Goal: Information Seeking & Learning: Learn about a topic

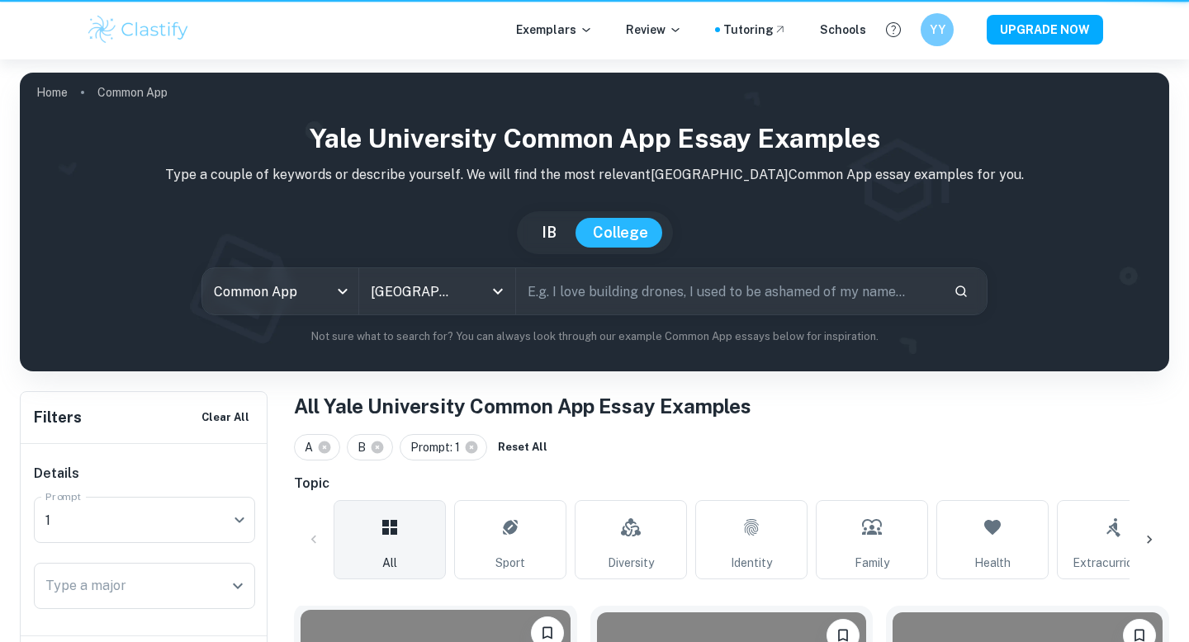
scroll to position [361, 0]
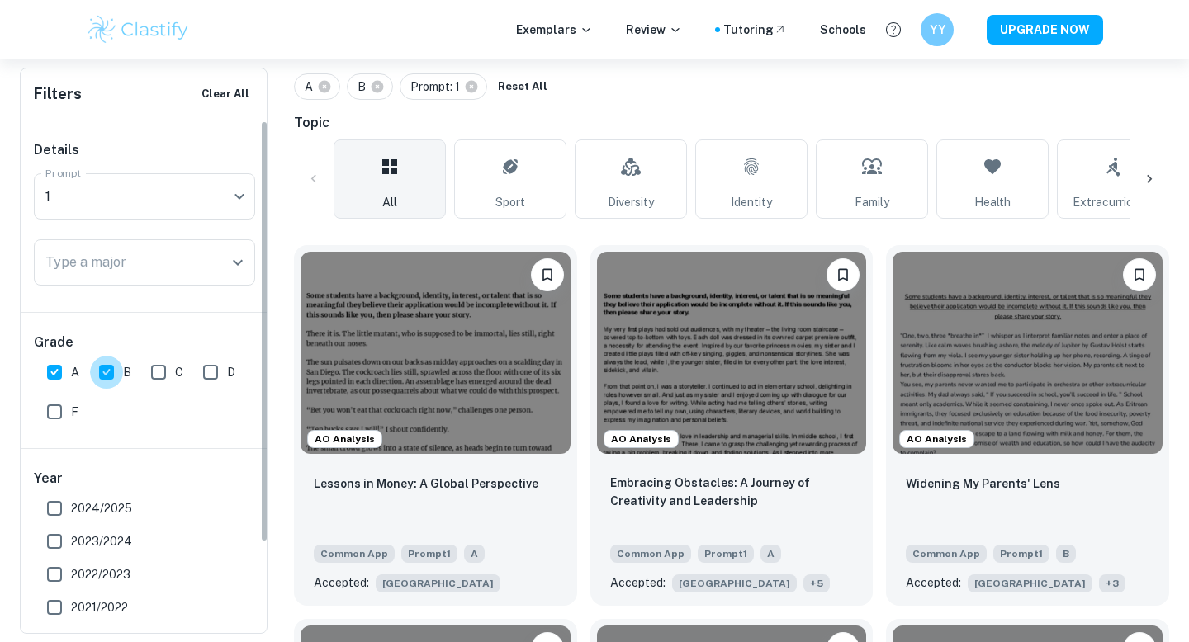
click at [107, 367] on input "B" at bounding box center [106, 372] width 33 height 33
checkbox input "false"
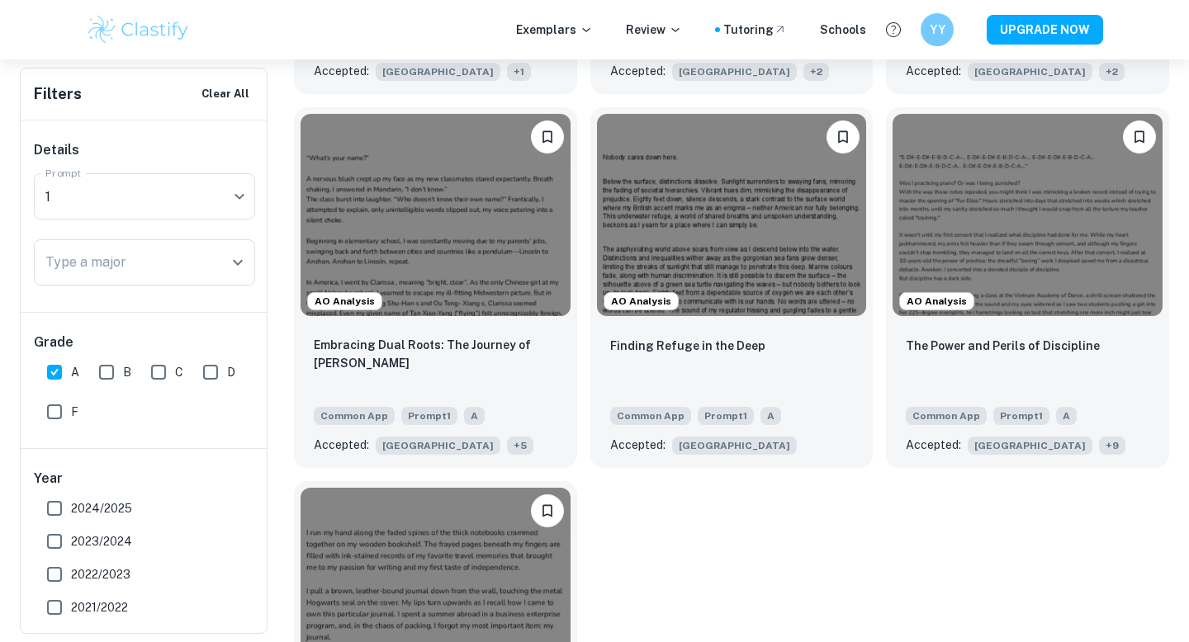
scroll to position [1446, 0]
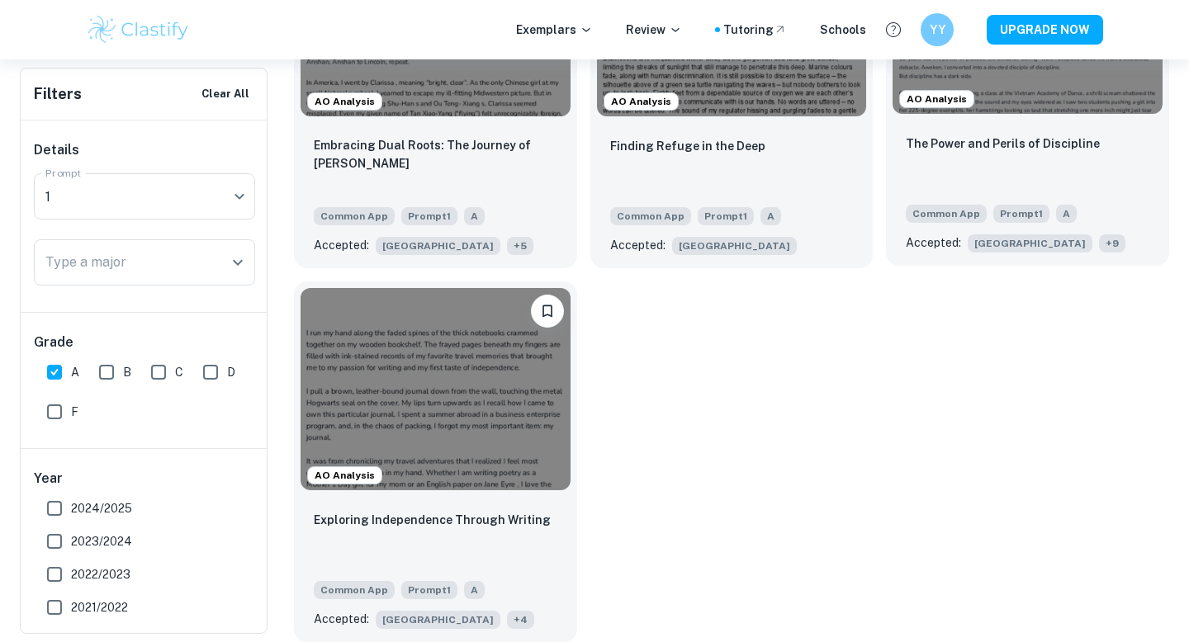
click at [1045, 173] on div "The Power and Perils of Discipline" at bounding box center [1026, 162] width 243 height 56
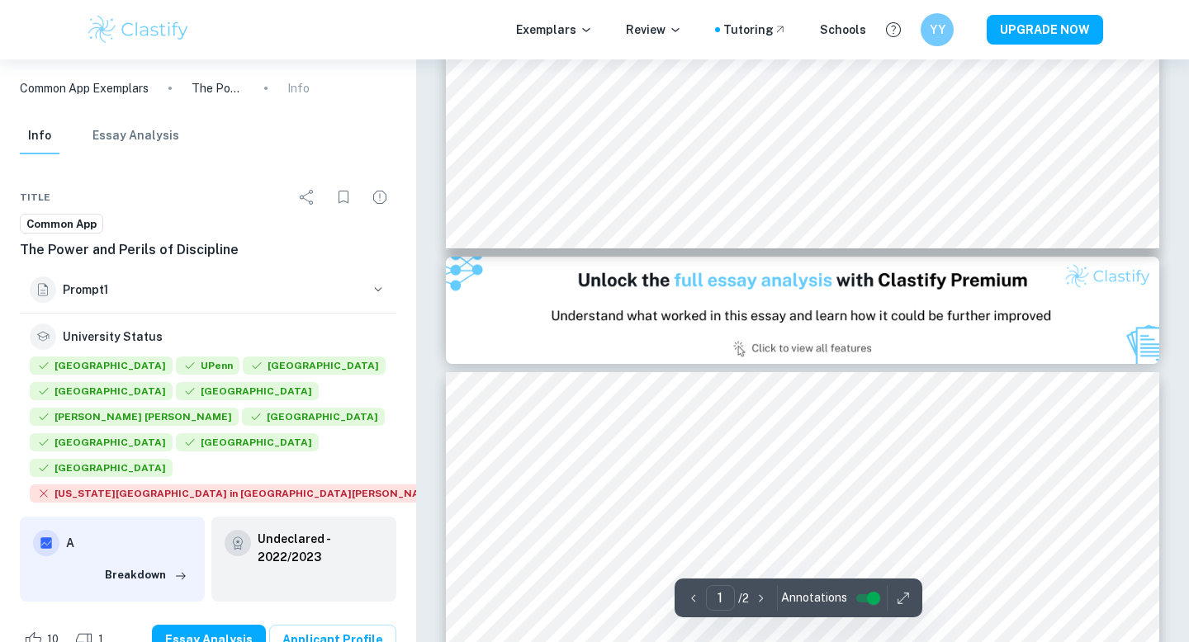
type input "2"
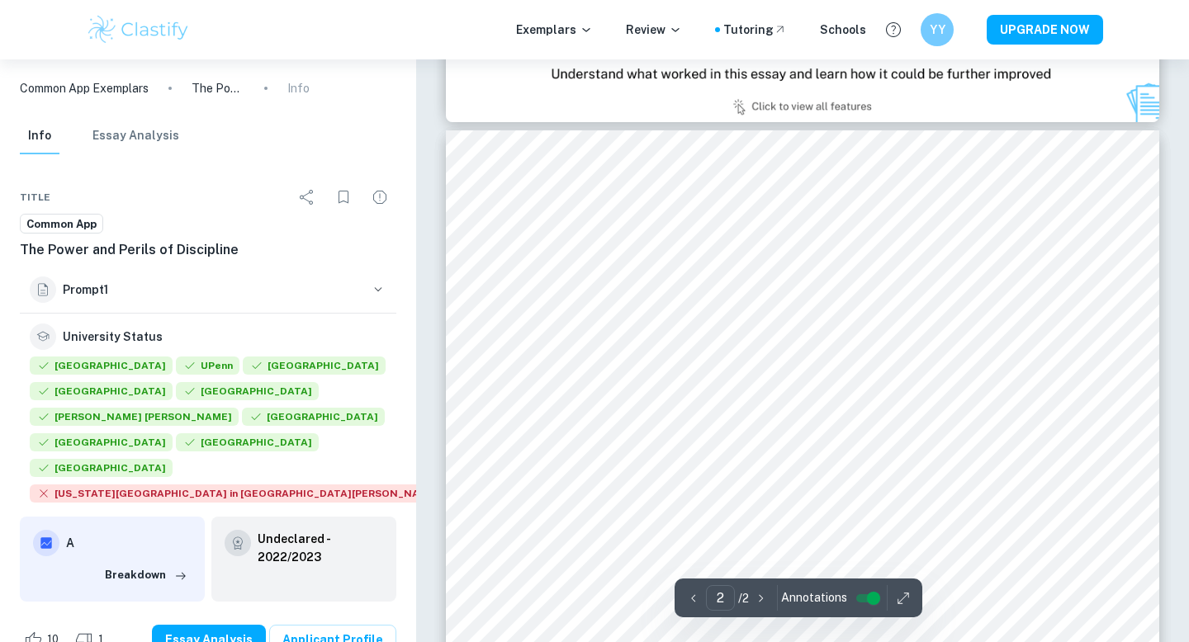
scroll to position [1110, 0]
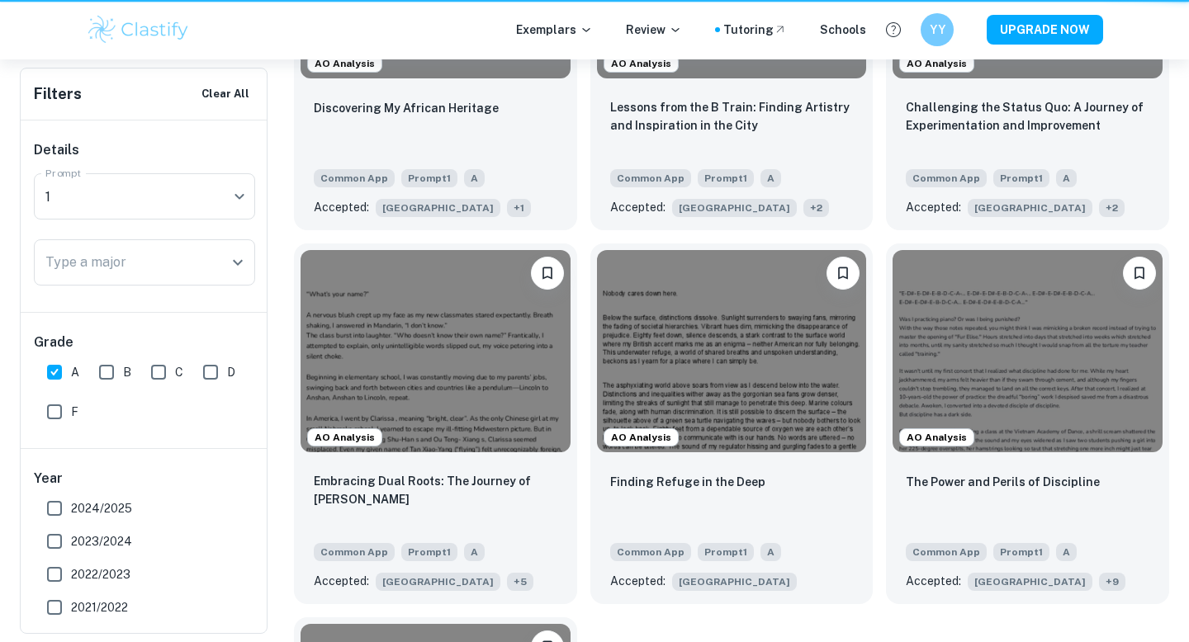
scroll to position [1446, 0]
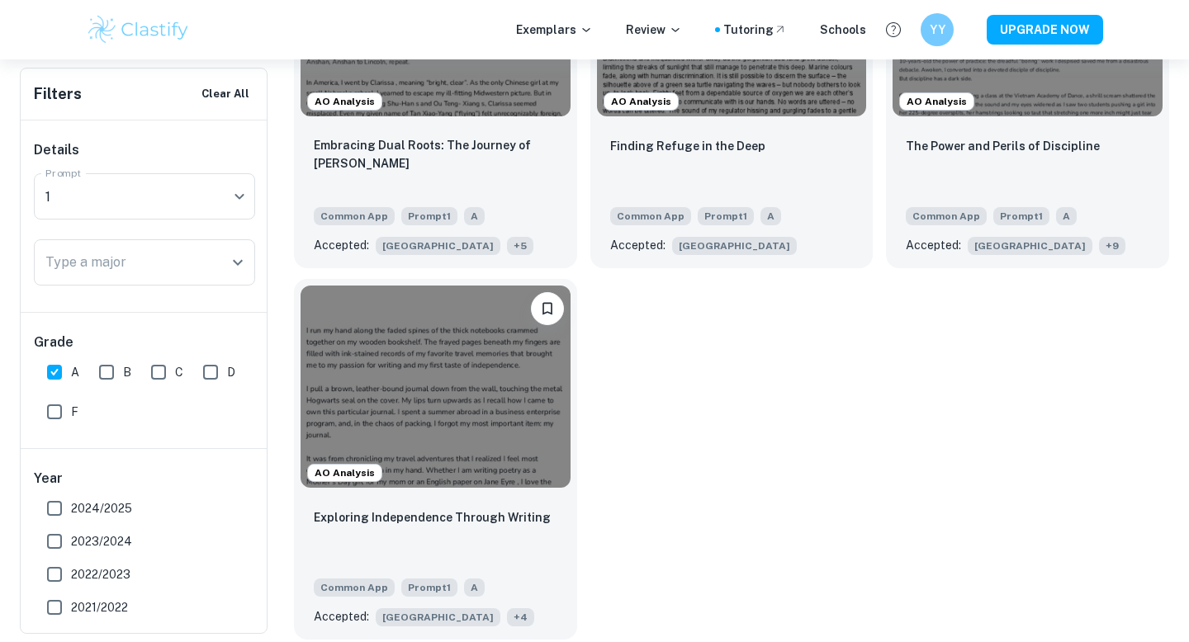
click at [510, 439] on img at bounding box center [435, 387] width 270 height 202
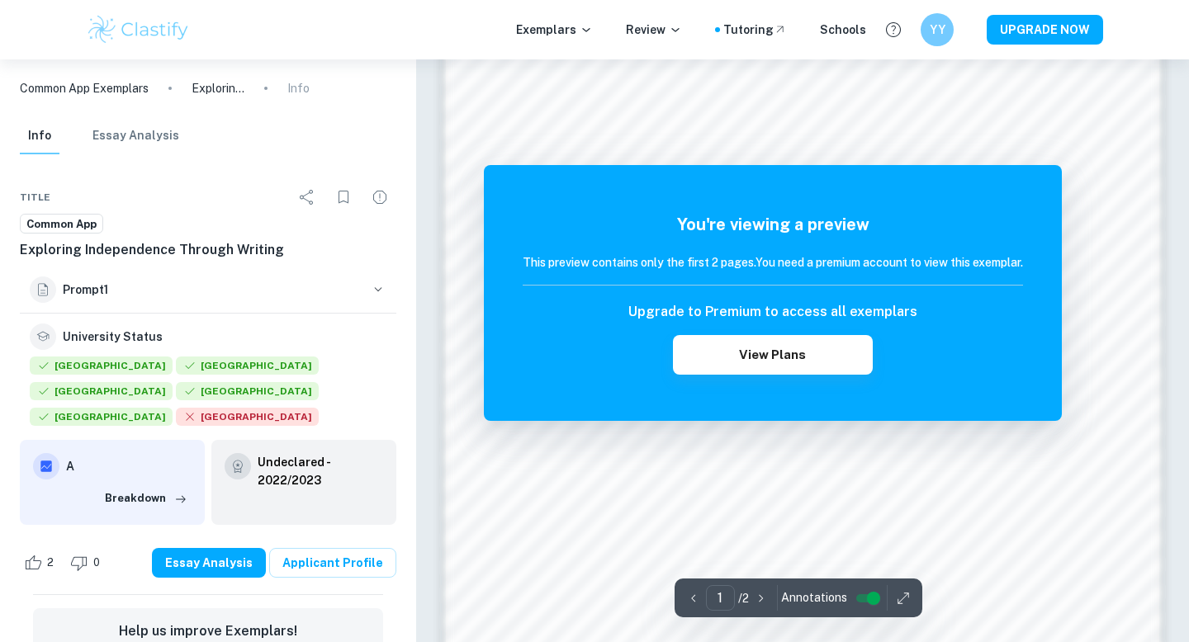
scroll to position [1134, 0]
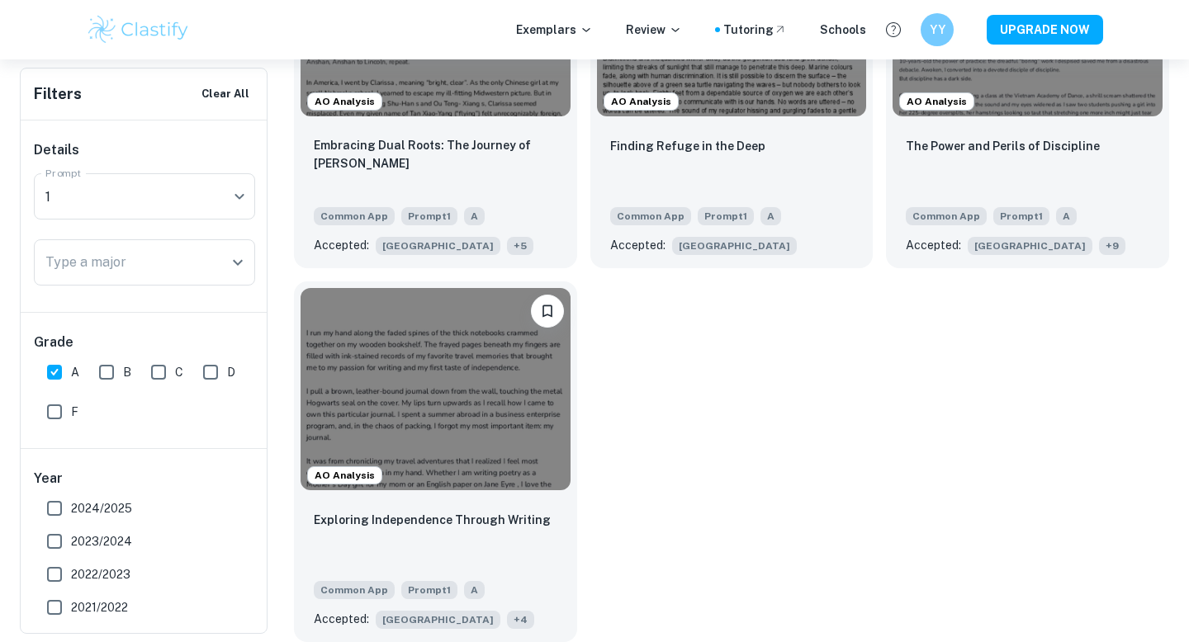
scroll to position [1281, 0]
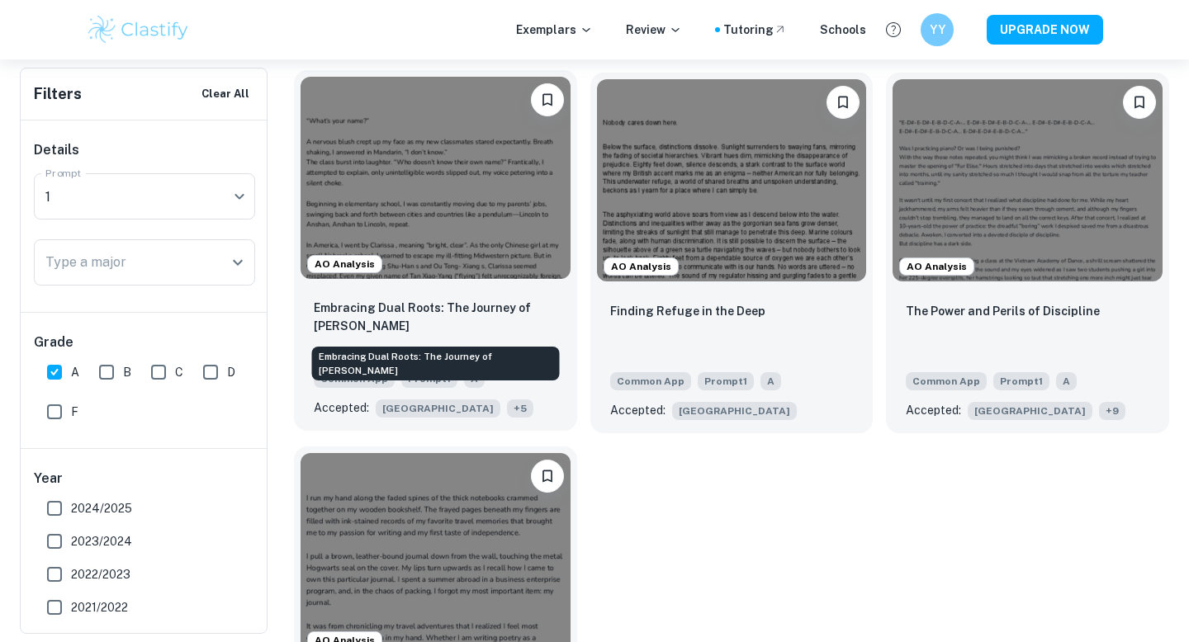
click at [549, 326] on p "Embracing Dual Roots: The Journey of [PERSON_NAME]" at bounding box center [435, 317] width 243 height 36
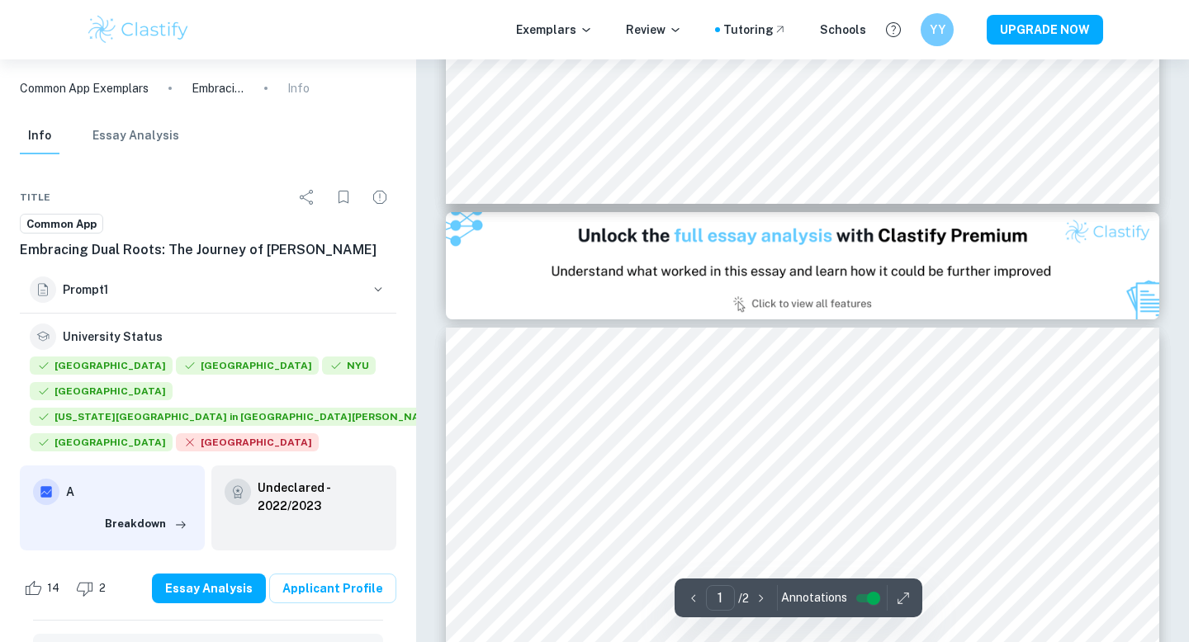
scroll to position [796, 0]
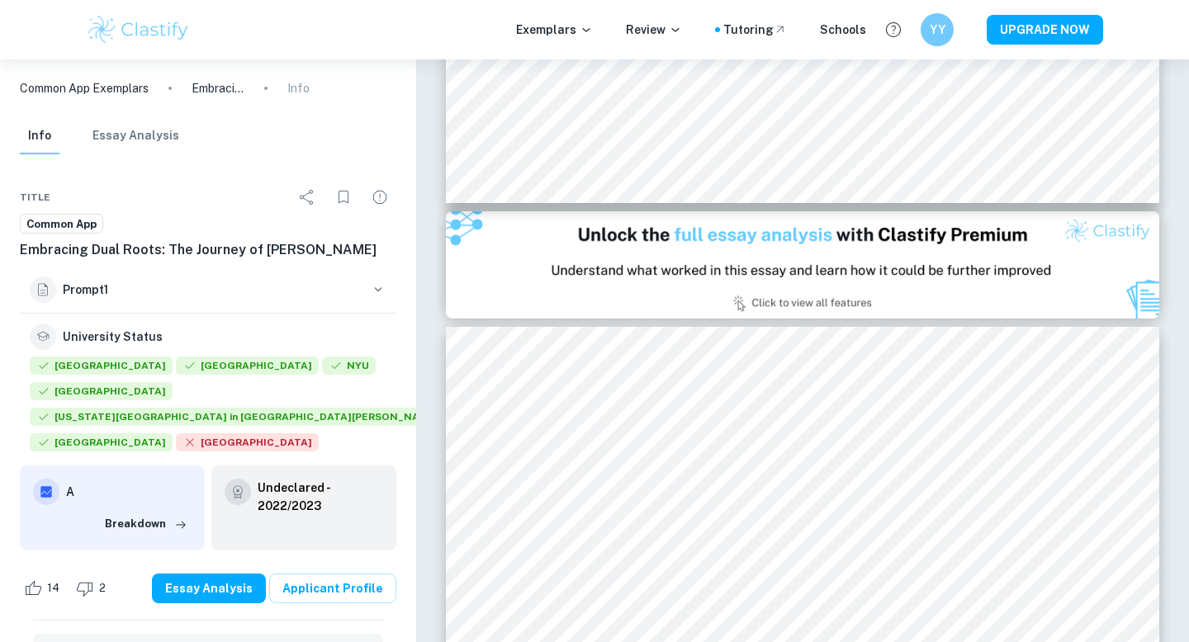
type input "2"
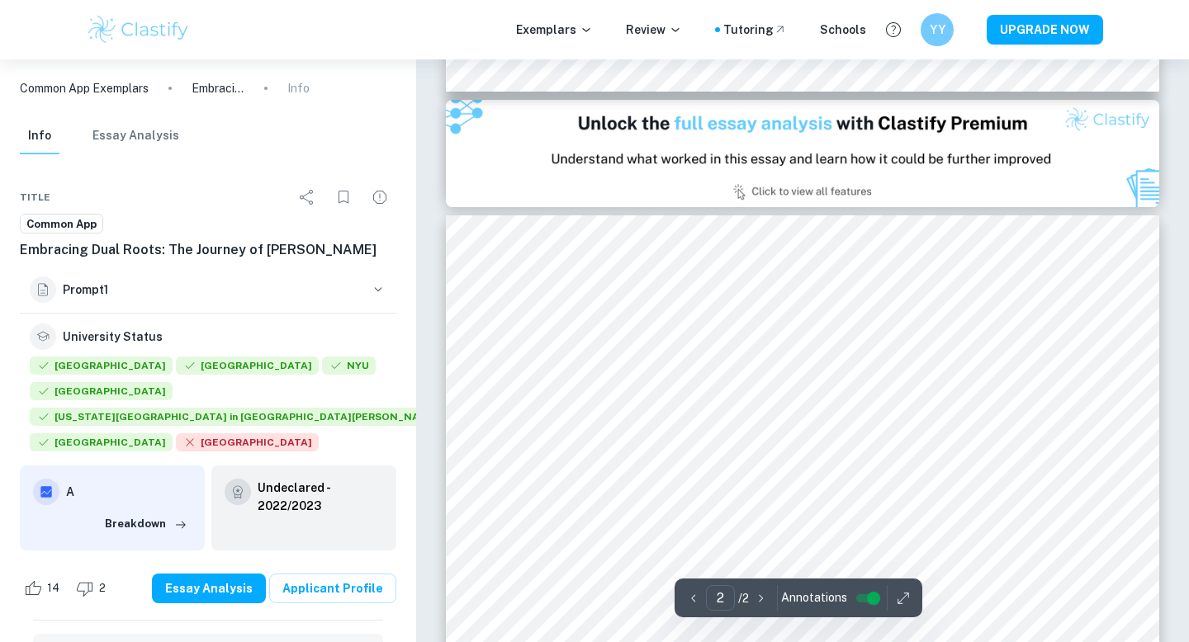
scroll to position [867, 0]
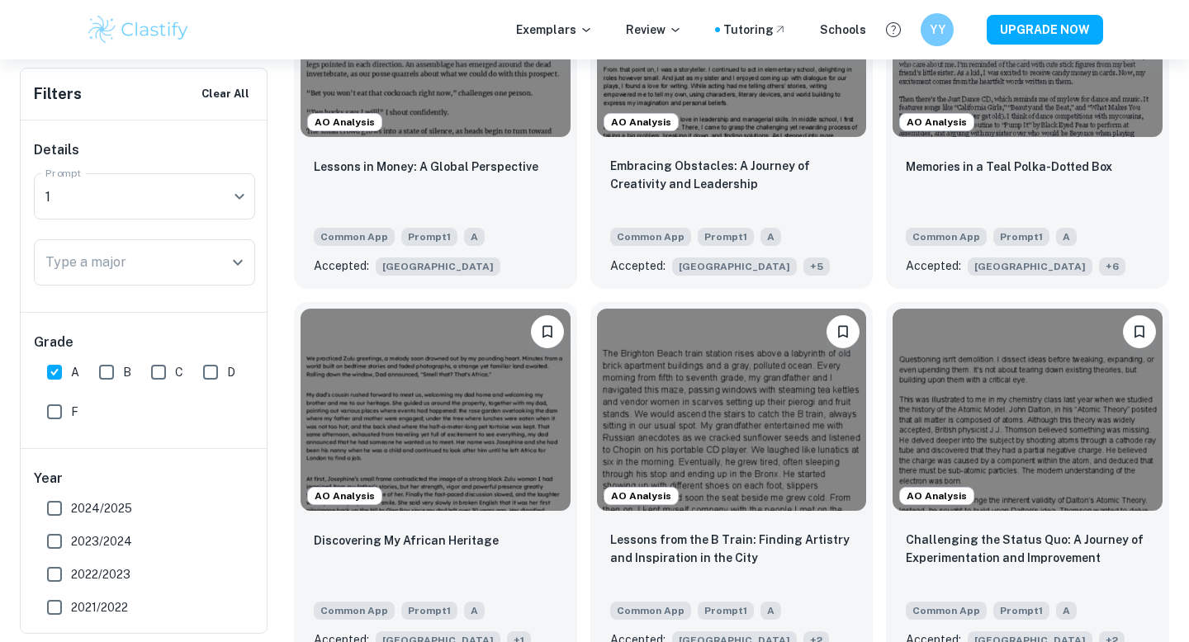
scroll to position [820, 0]
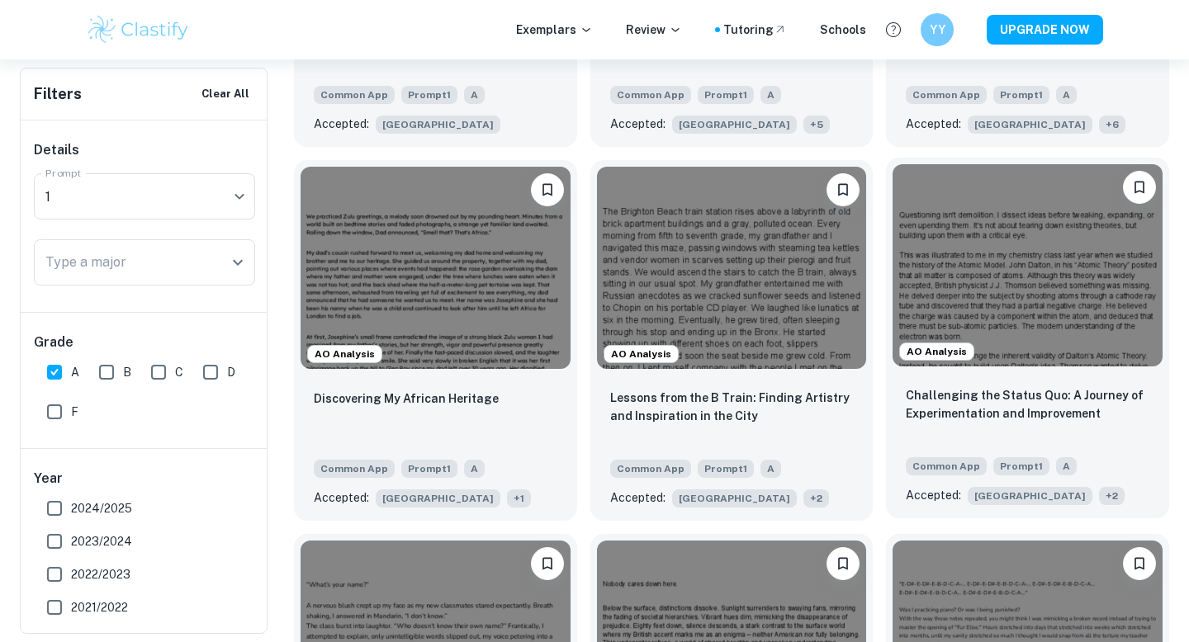
click at [1025, 324] on img at bounding box center [1027, 265] width 270 height 202
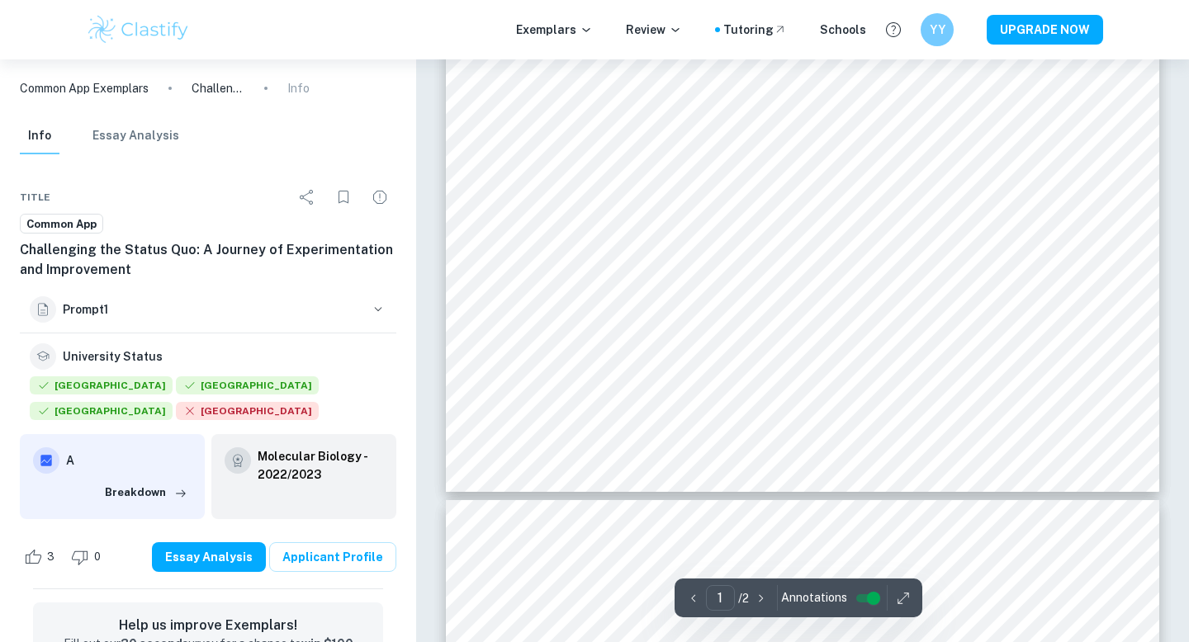
type input "2"
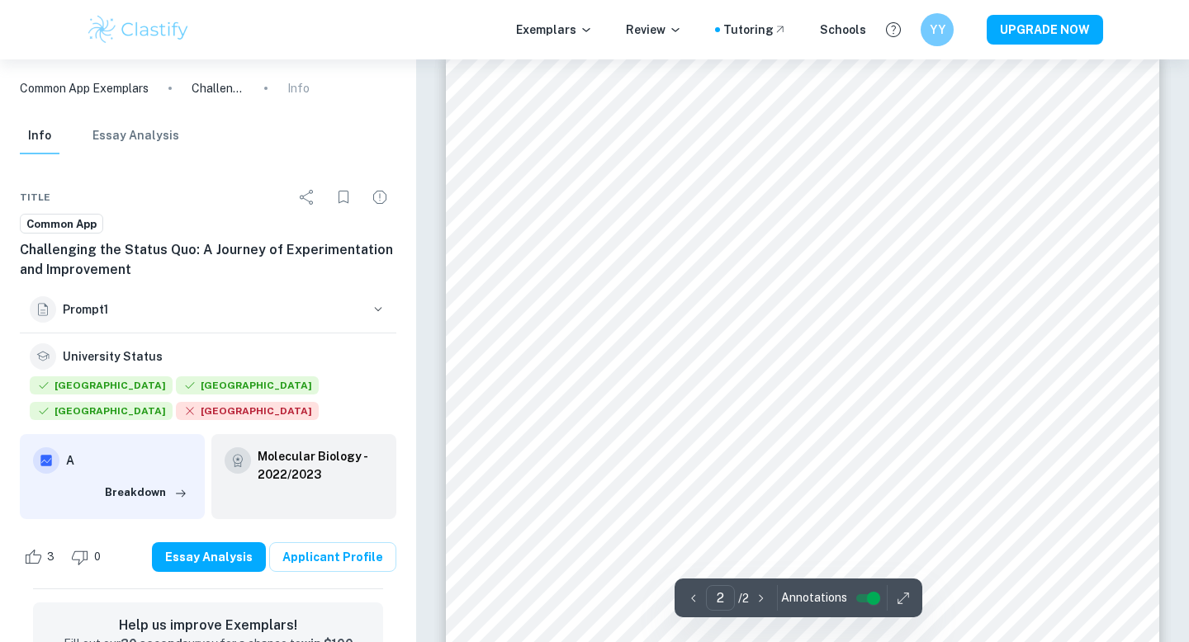
scroll to position [1099, 0]
